Goal: Check status

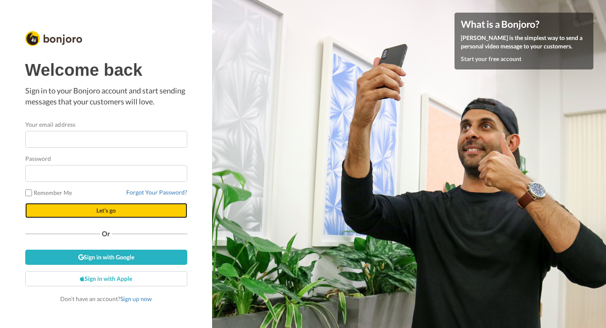
click at [108, 217] on button "Let's go" at bounding box center [106, 210] width 162 height 15
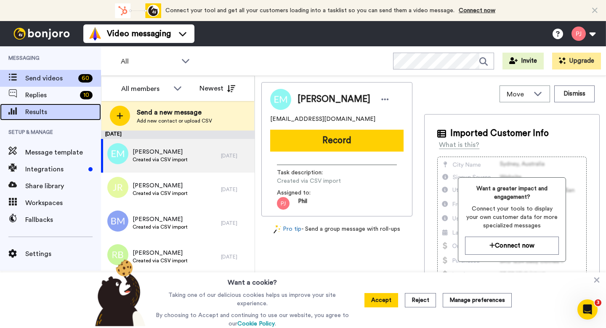
click at [48, 110] on span "Results" at bounding box center [63, 112] width 76 height 10
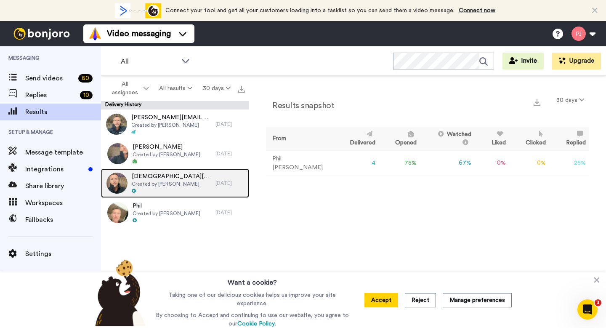
click at [180, 182] on span "Created by Phil Jewell" at bounding box center [172, 183] width 80 height 7
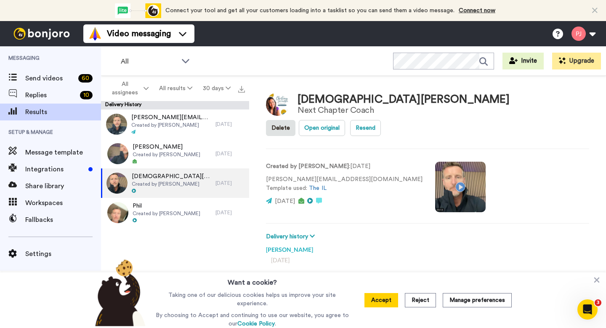
type textarea "x"
